Goal: Task Accomplishment & Management: Use online tool/utility

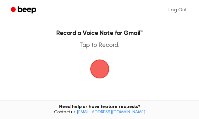
click at [104, 72] on span "button" at bounding box center [100, 69] width 18 height 18
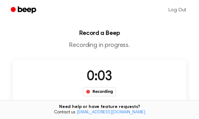
click at [128, 101] on button "Save" at bounding box center [114, 113] width 25 height 25
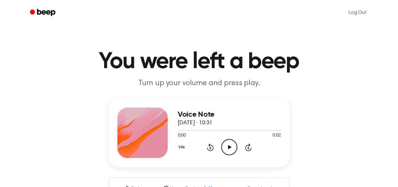
click at [233, 148] on icon "Play Audio" at bounding box center [229, 147] width 16 height 16
